Goal: Transaction & Acquisition: Download file/media

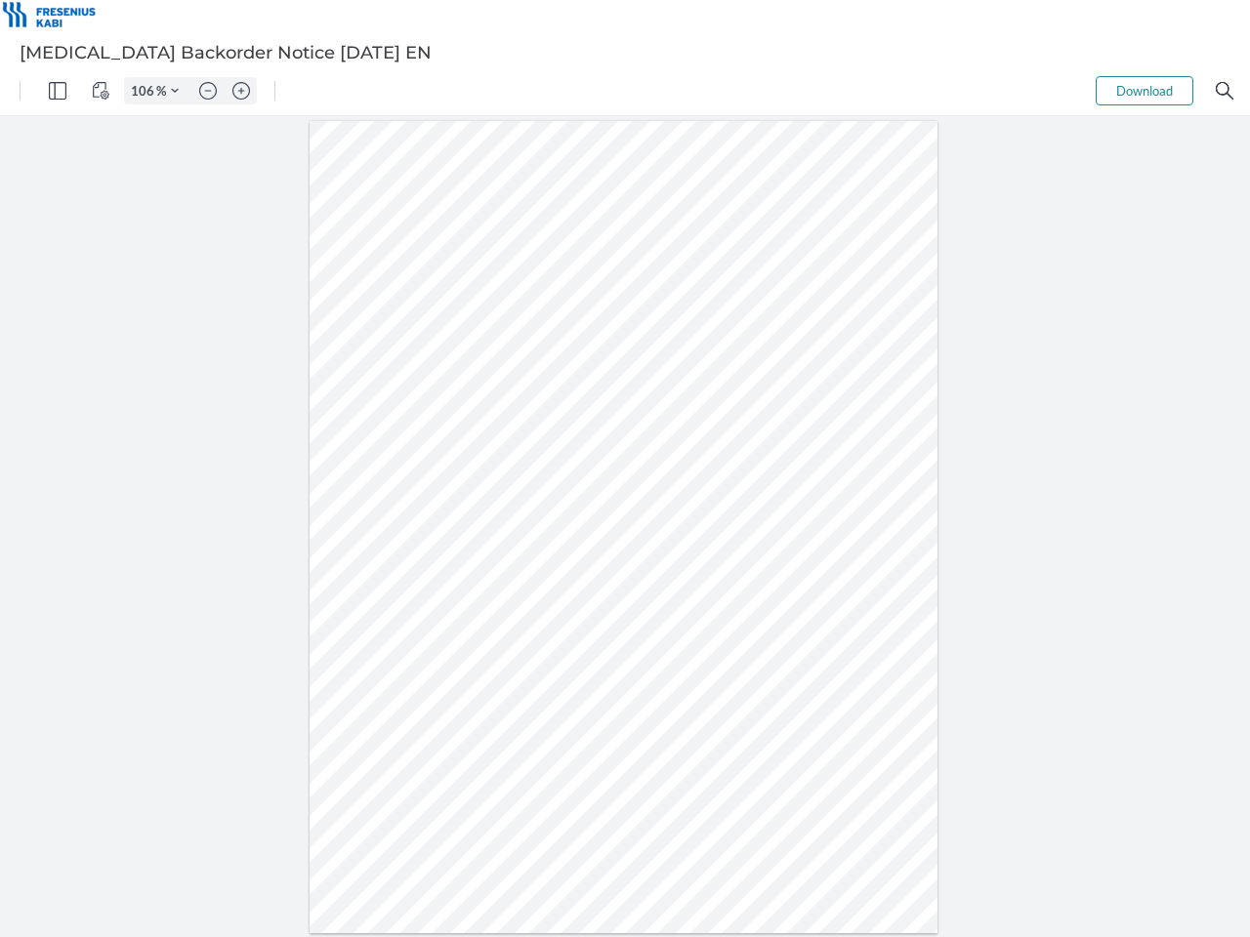
click at [58, 91] on img "Panel" at bounding box center [58, 91] width 18 height 18
click at [101, 91] on img "View Controls" at bounding box center [101, 91] width 18 height 18
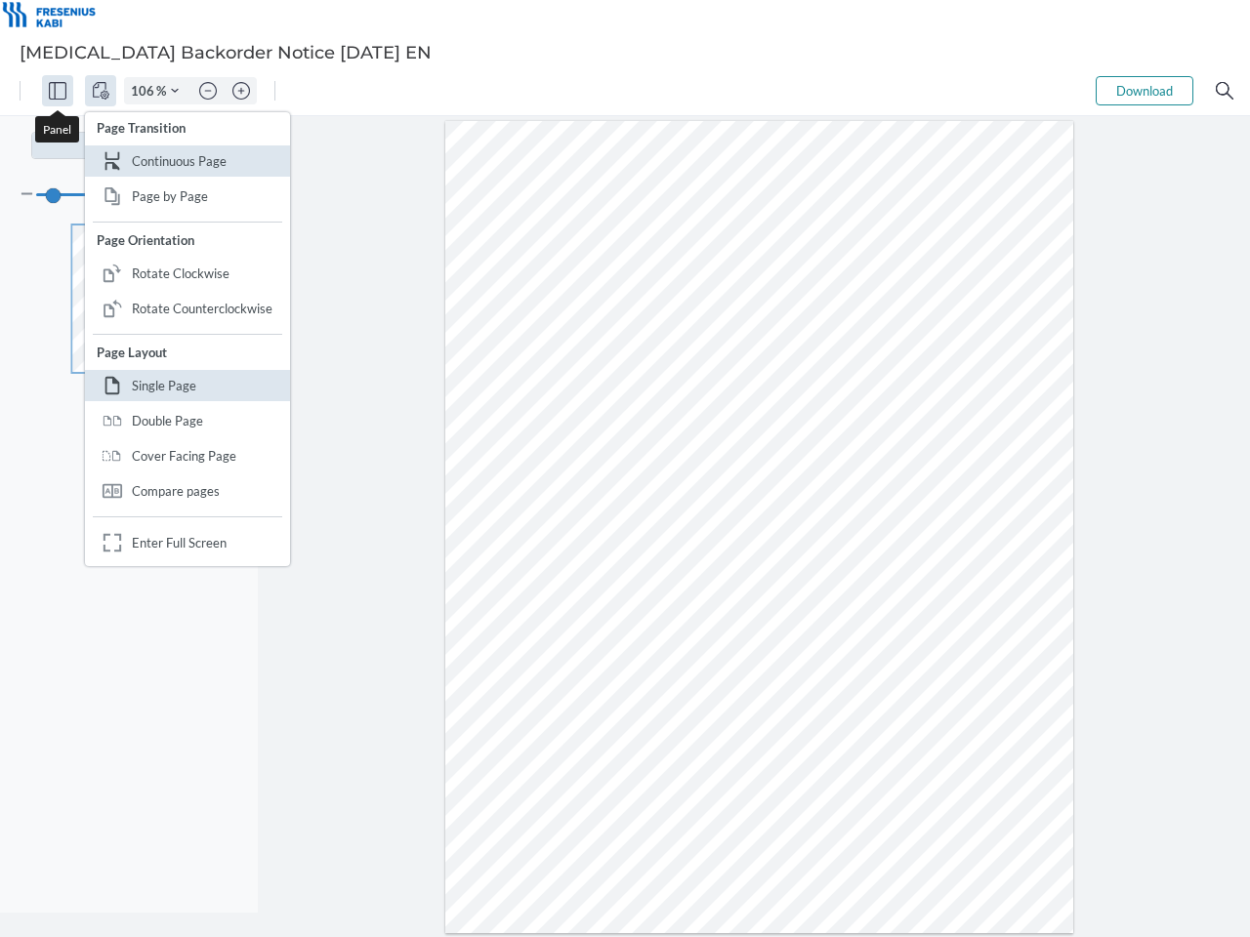
click at [145, 91] on input "106" at bounding box center [140, 91] width 31 height 18
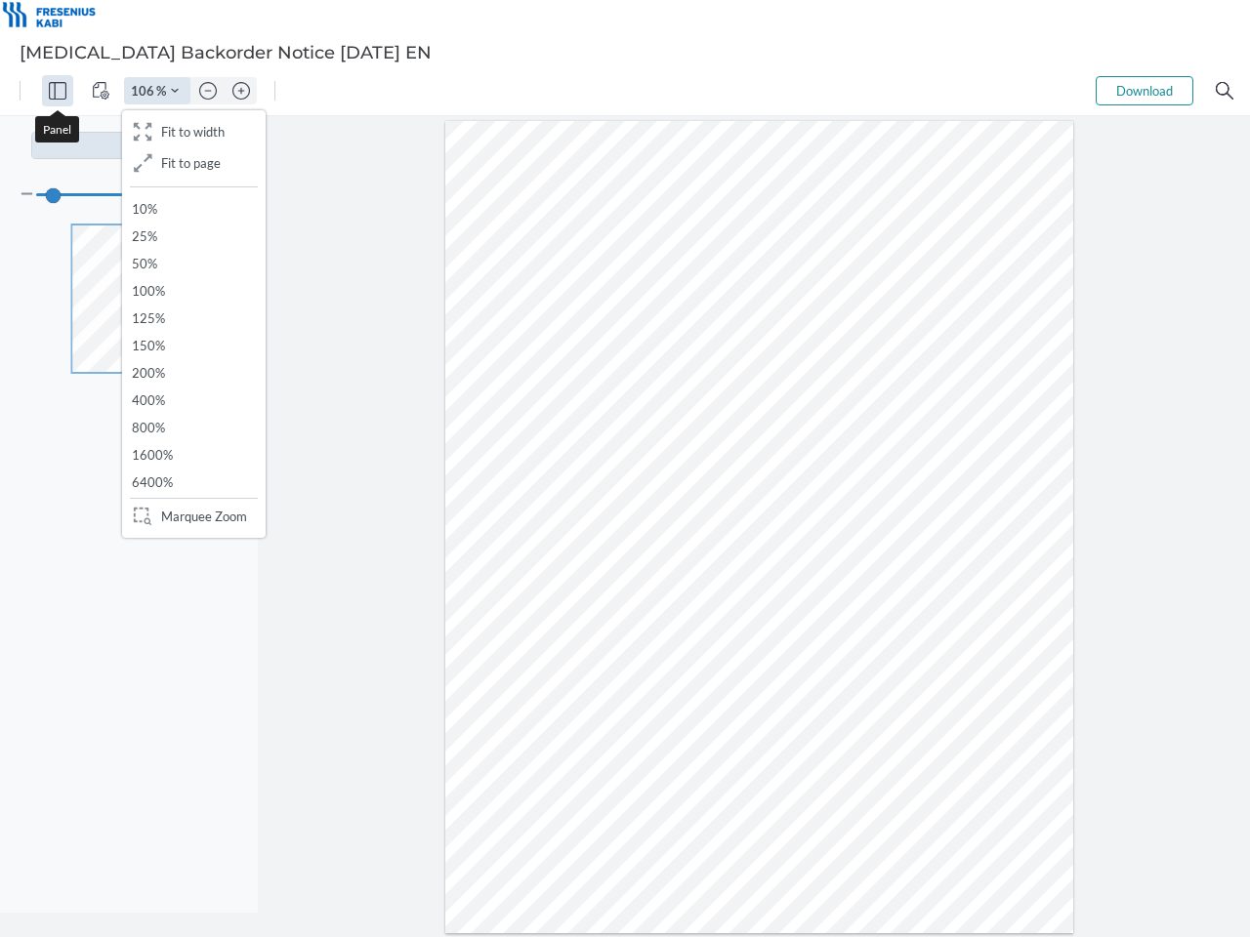
click at [175, 91] on img "Zoom Controls" at bounding box center [175, 91] width 8 height 8
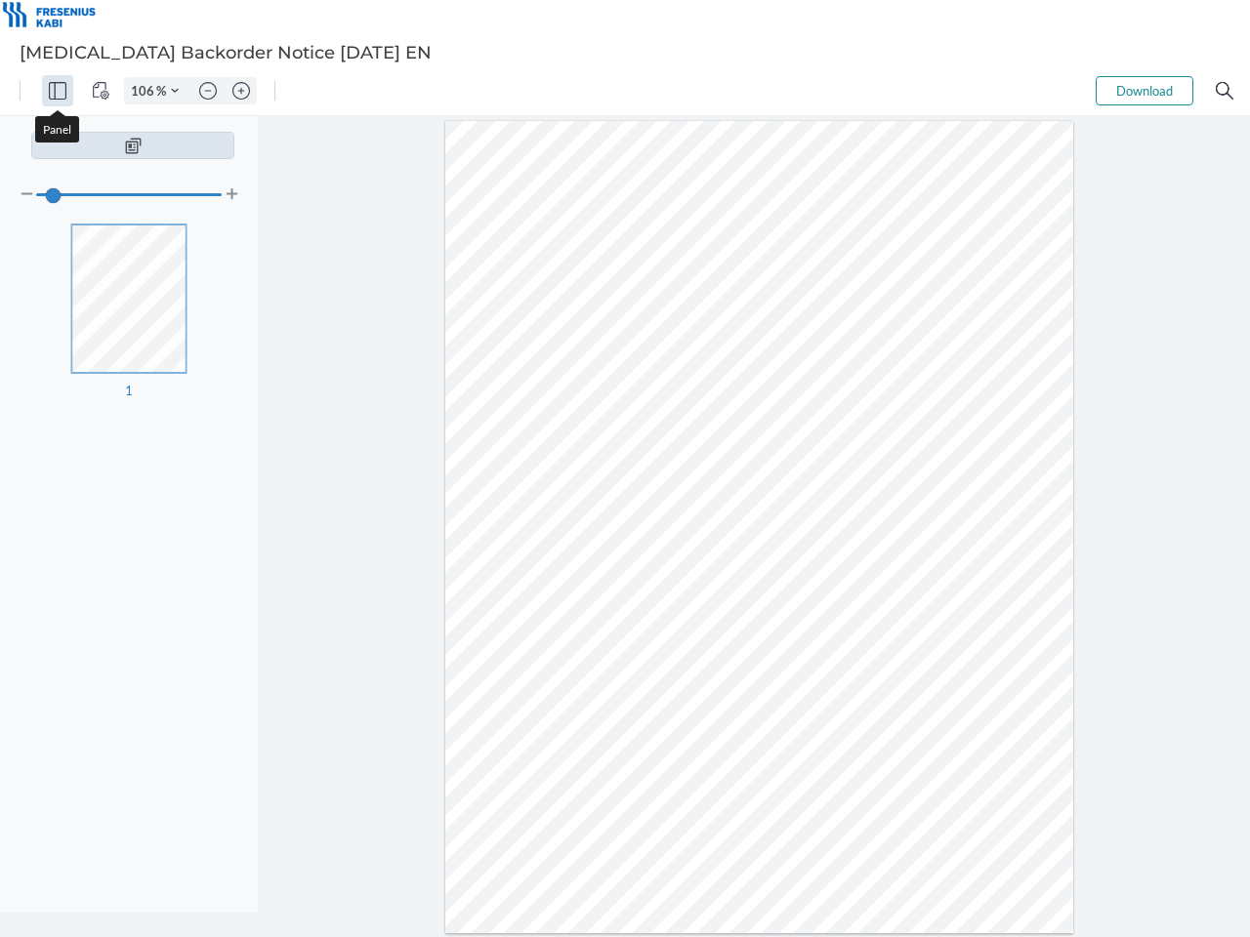
click at [208, 91] on img "Zoom out" at bounding box center [208, 91] width 18 height 18
click at [241, 91] on img "Zoom in" at bounding box center [241, 91] width 18 height 18
type input "106"
click at [1144, 91] on button "Download" at bounding box center [1144, 90] width 98 height 29
click at [1224, 91] on img "Search" at bounding box center [1225, 91] width 18 height 18
